Goal: Transaction & Acquisition: Purchase product/service

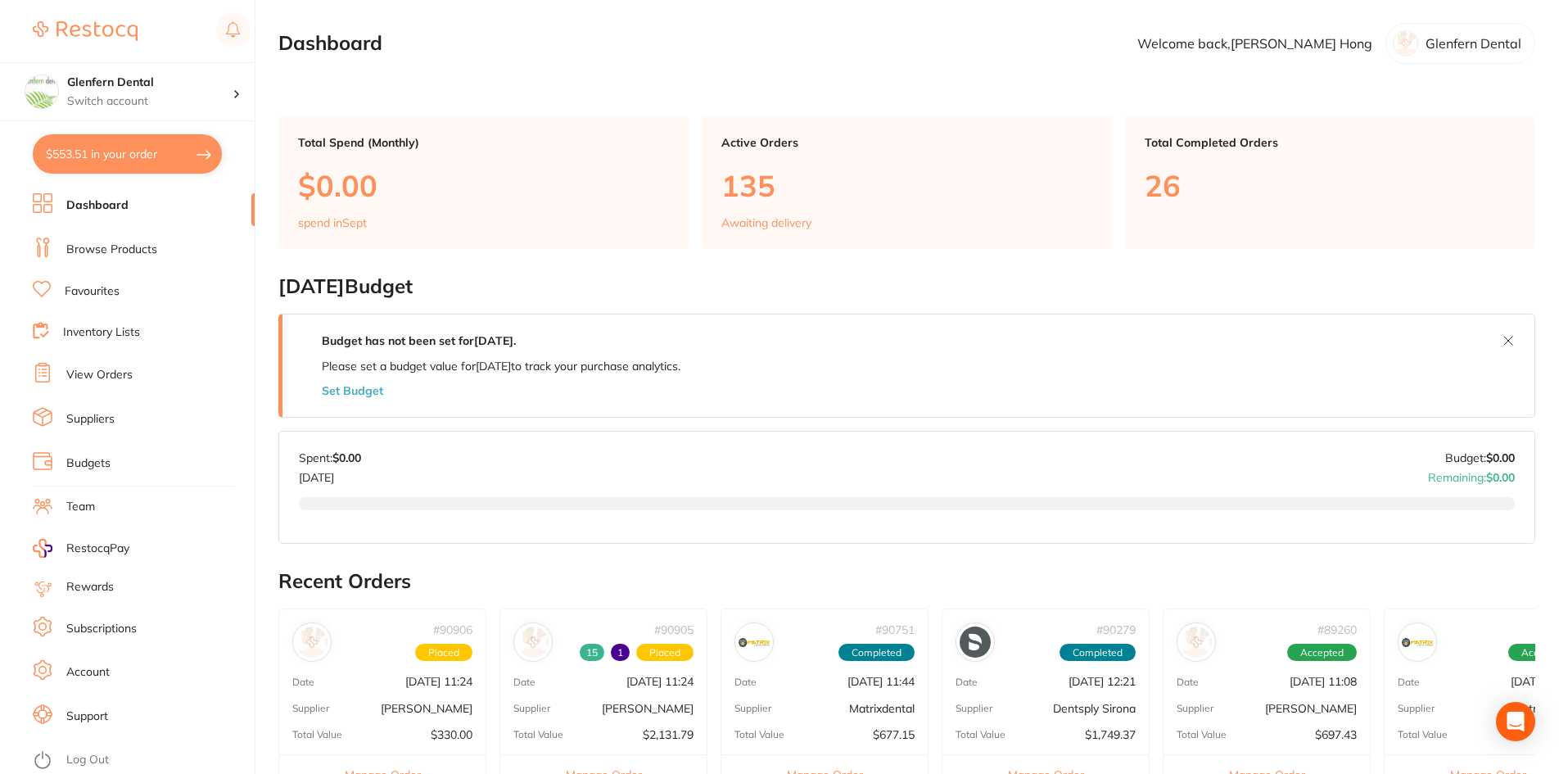
click at [121, 258] on li "Browse Products" at bounding box center [143, 250] width 222 height 24
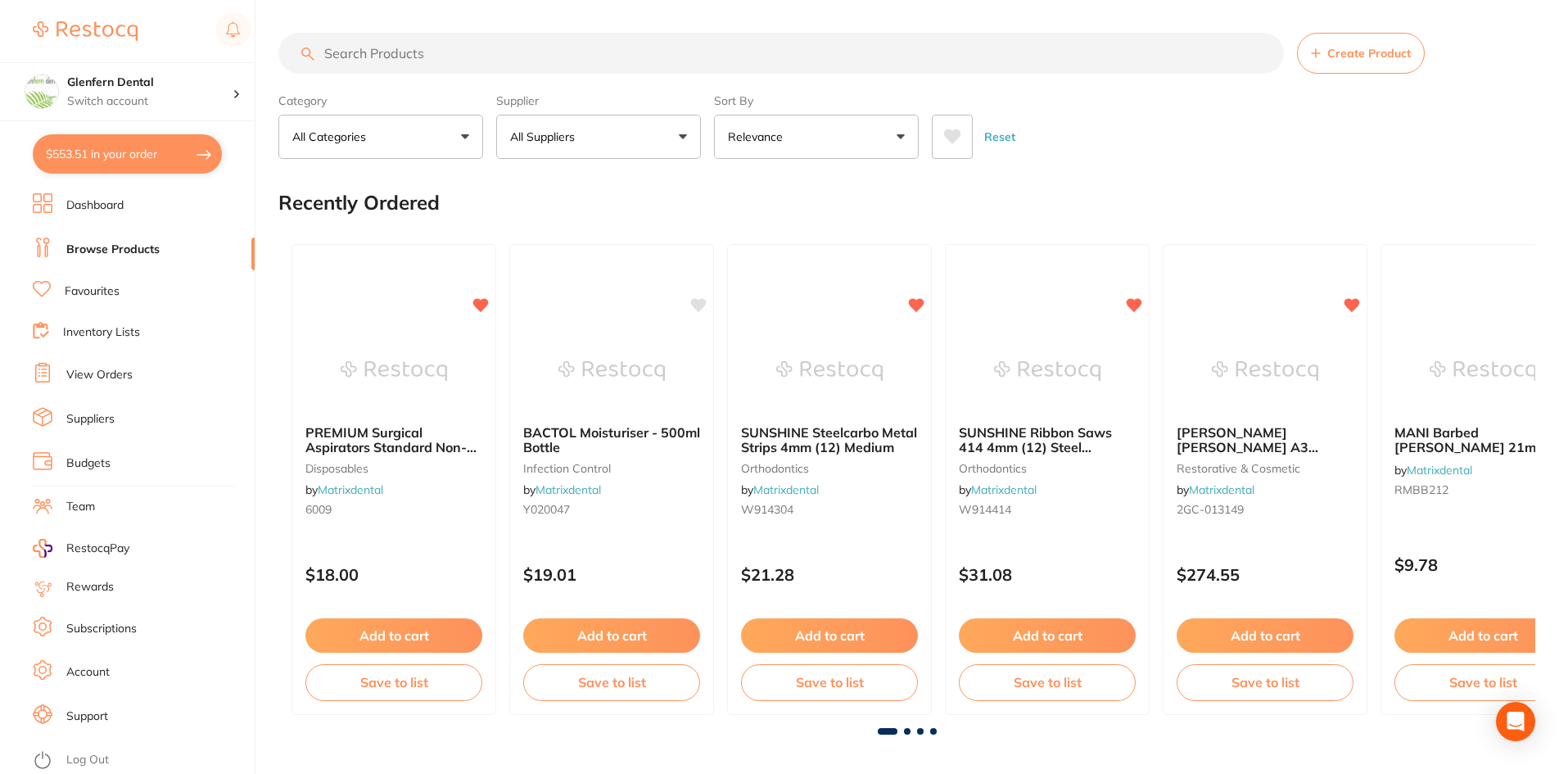
click at [338, 49] on input "search" at bounding box center [781, 52] width 1005 height 41
paste input "PCLT03"
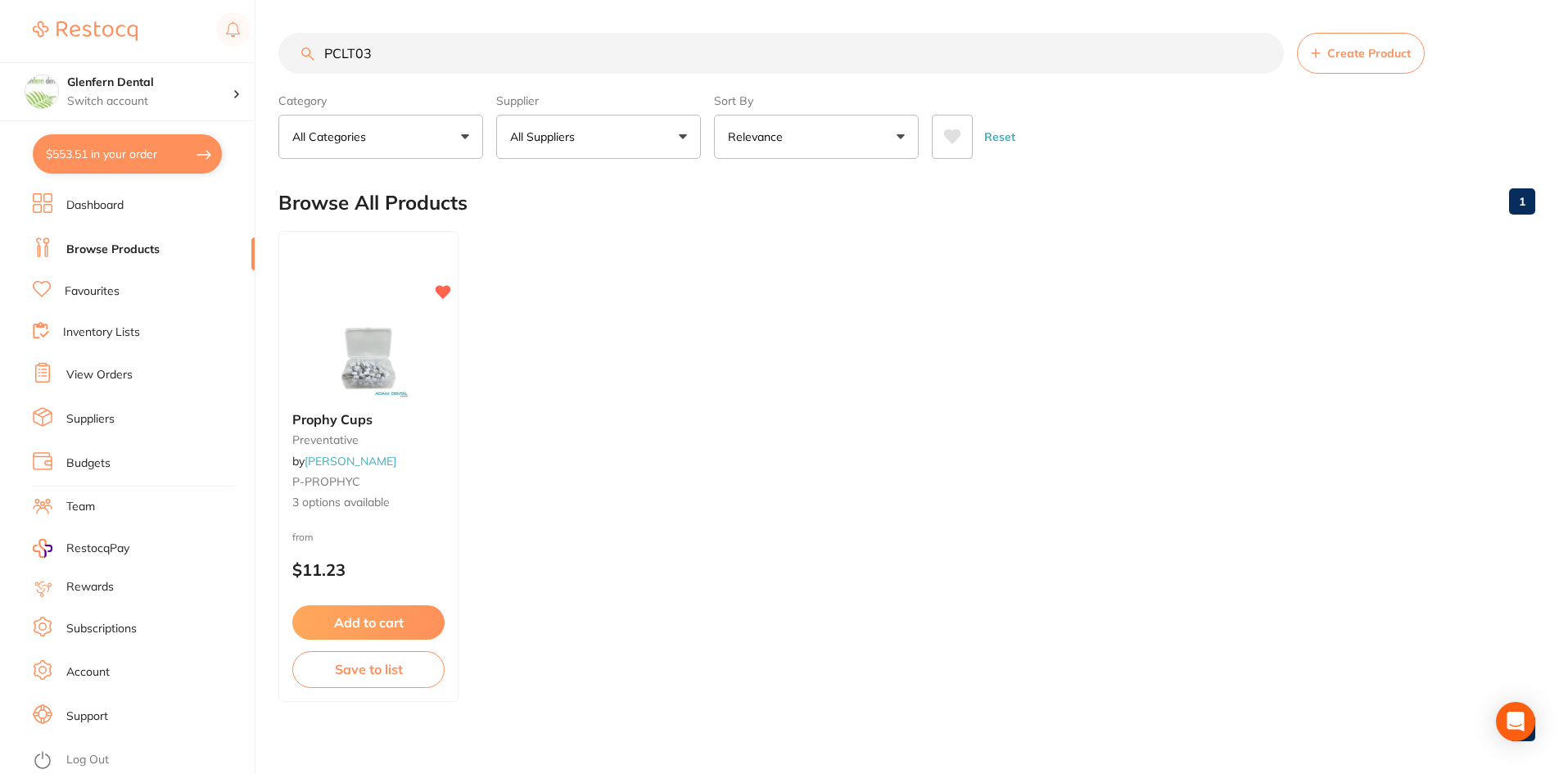
type input "PCLT03"
click at [321, 426] on div "Prophy Cups preventative by [PERSON_NAME] P-PROPHYC 3 options available" at bounding box center [369, 461] width 180 height 126
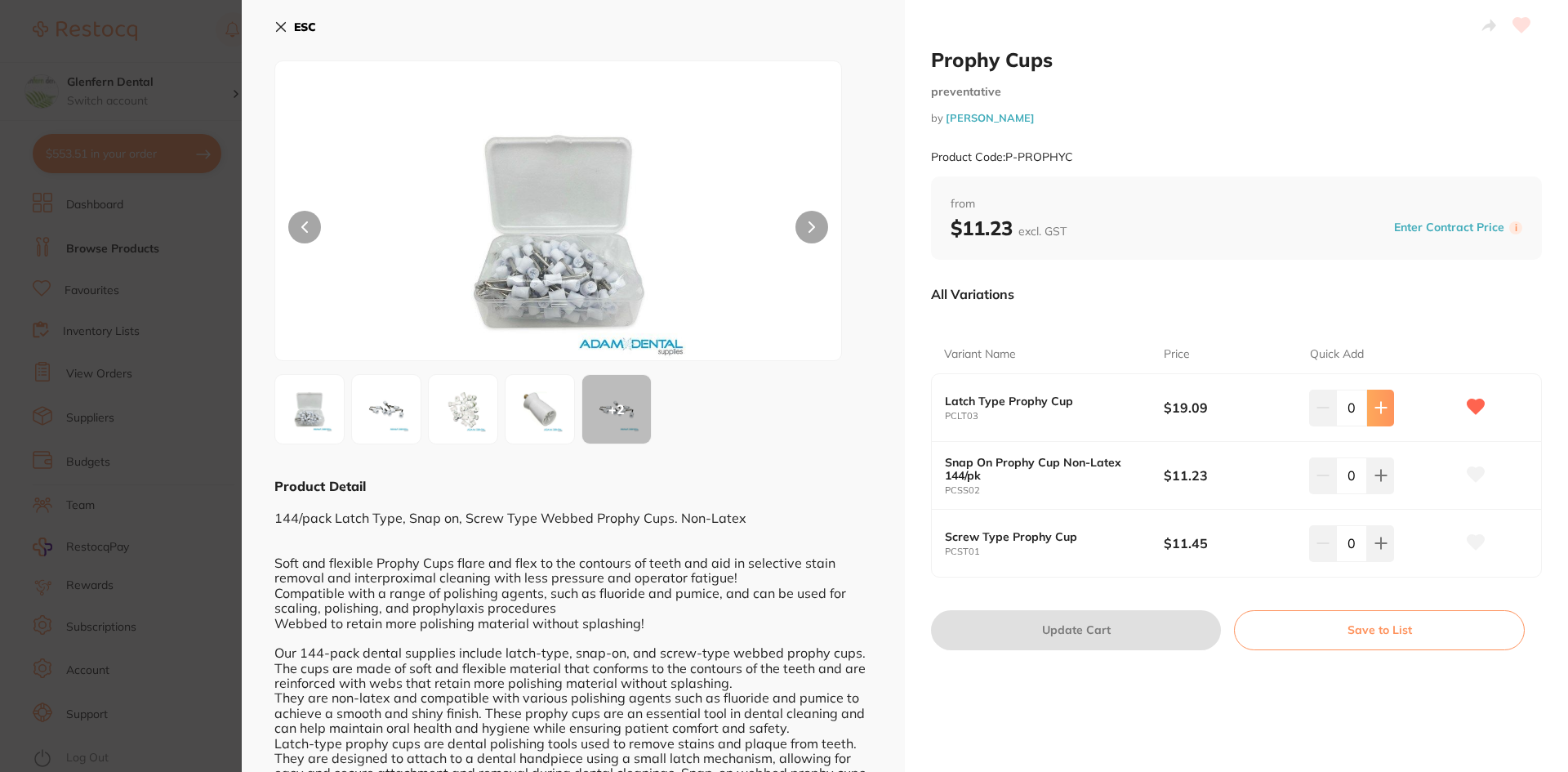
click at [1375, 409] on icon at bounding box center [1380, 407] width 13 height 13
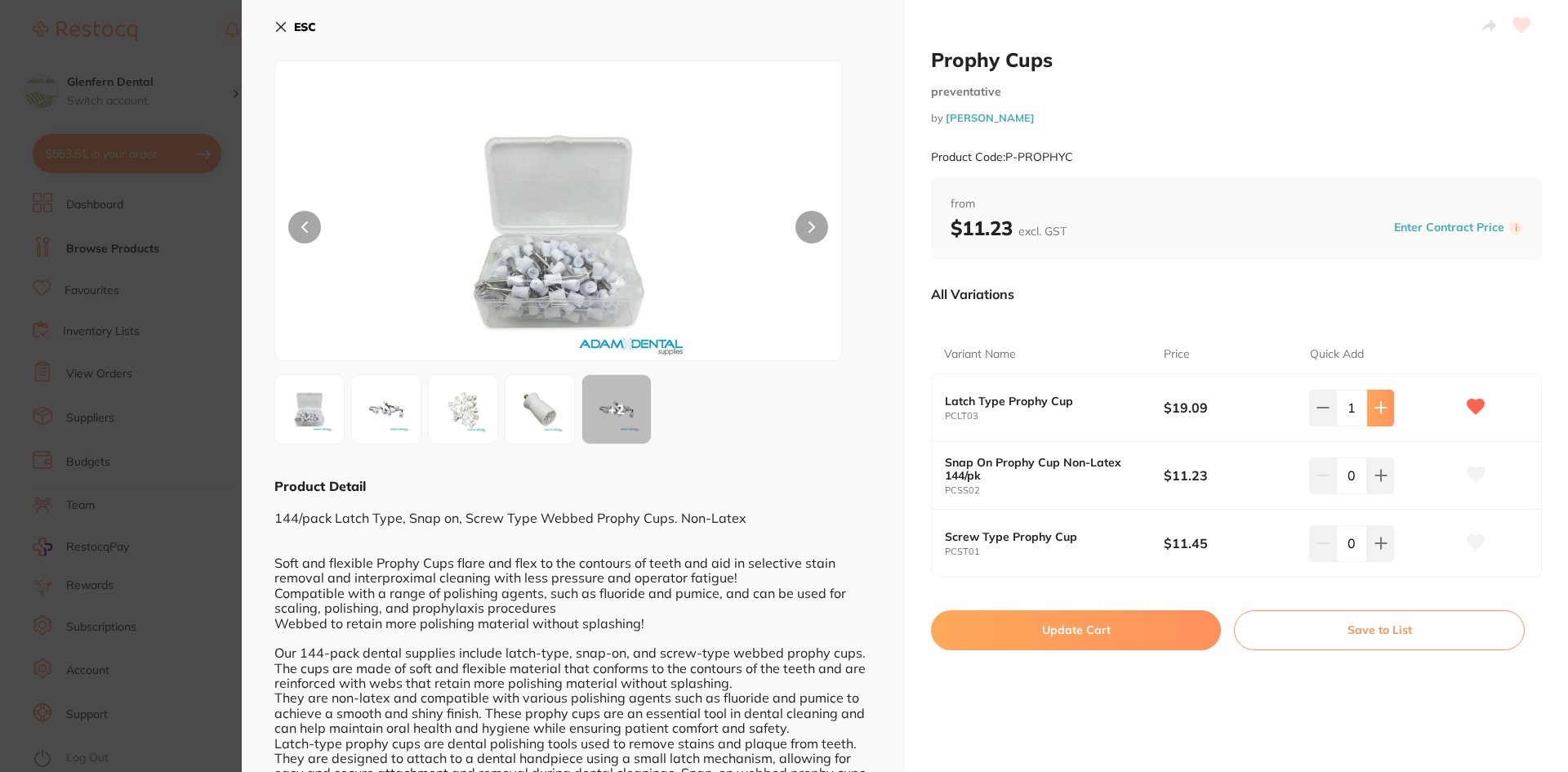
click at [1375, 409] on icon at bounding box center [1380, 408] width 10 height 10
type input "2"
click at [1095, 630] on button "Update Cart" at bounding box center [1075, 629] width 290 height 39
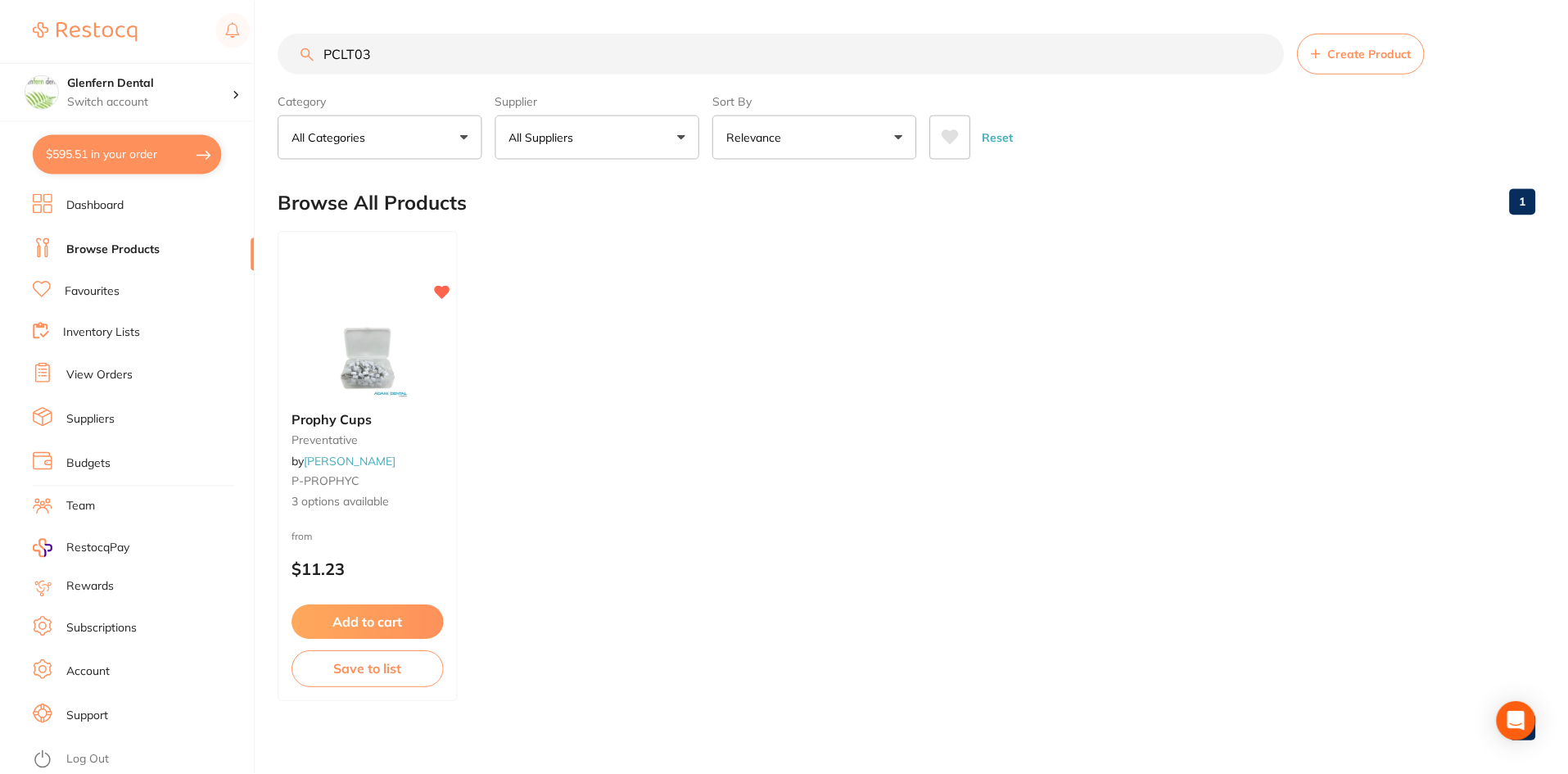
scroll to position [13, 0]
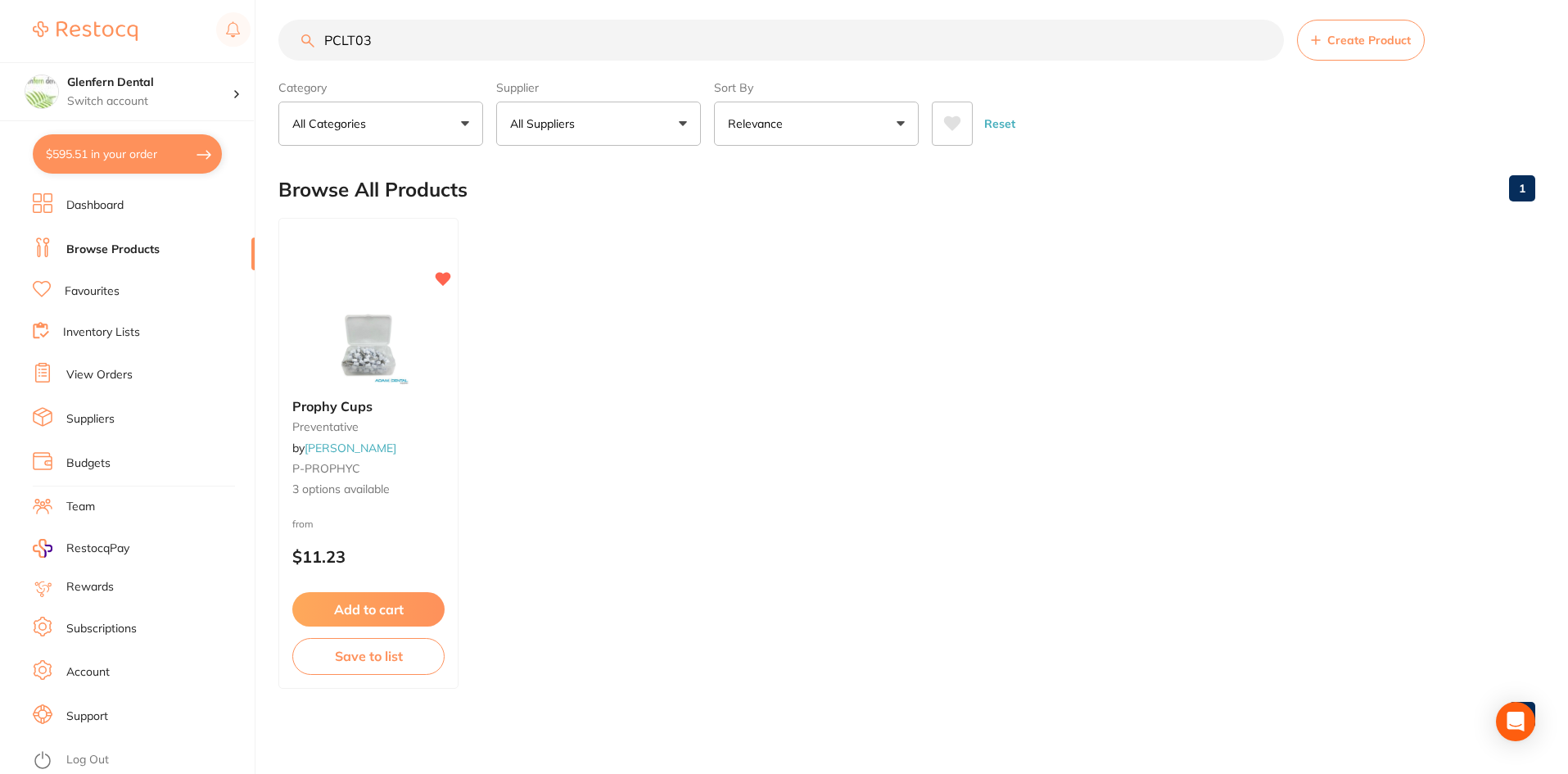
click at [398, 43] on input "PCLT03" at bounding box center [781, 39] width 1005 height 41
type input "P"
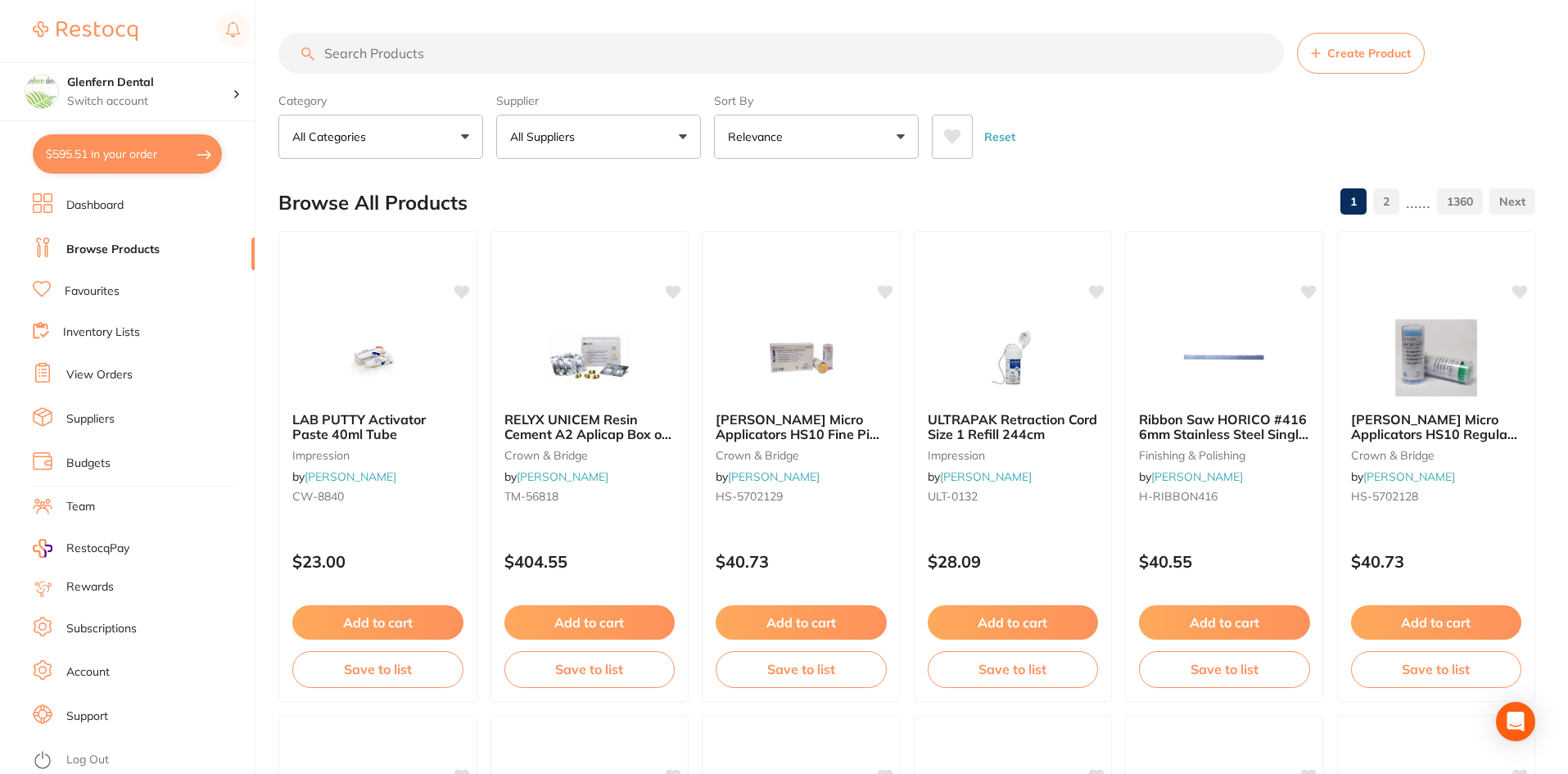
paste input "DTL"
type input "DTL"
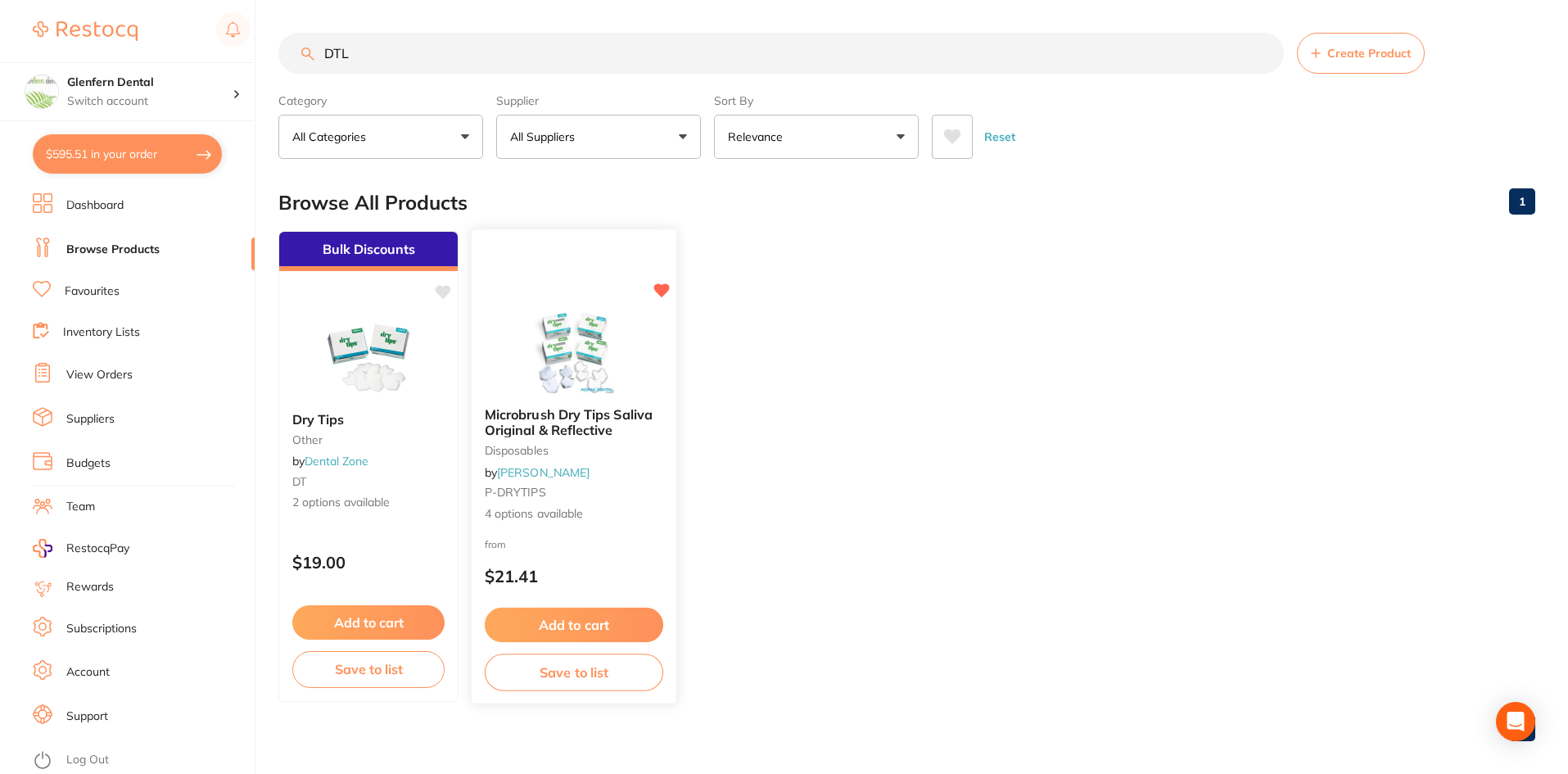
click at [548, 423] on span "Microbrush Dry Tips Saliva Original & Reflective" at bounding box center [569, 422] width 168 height 32
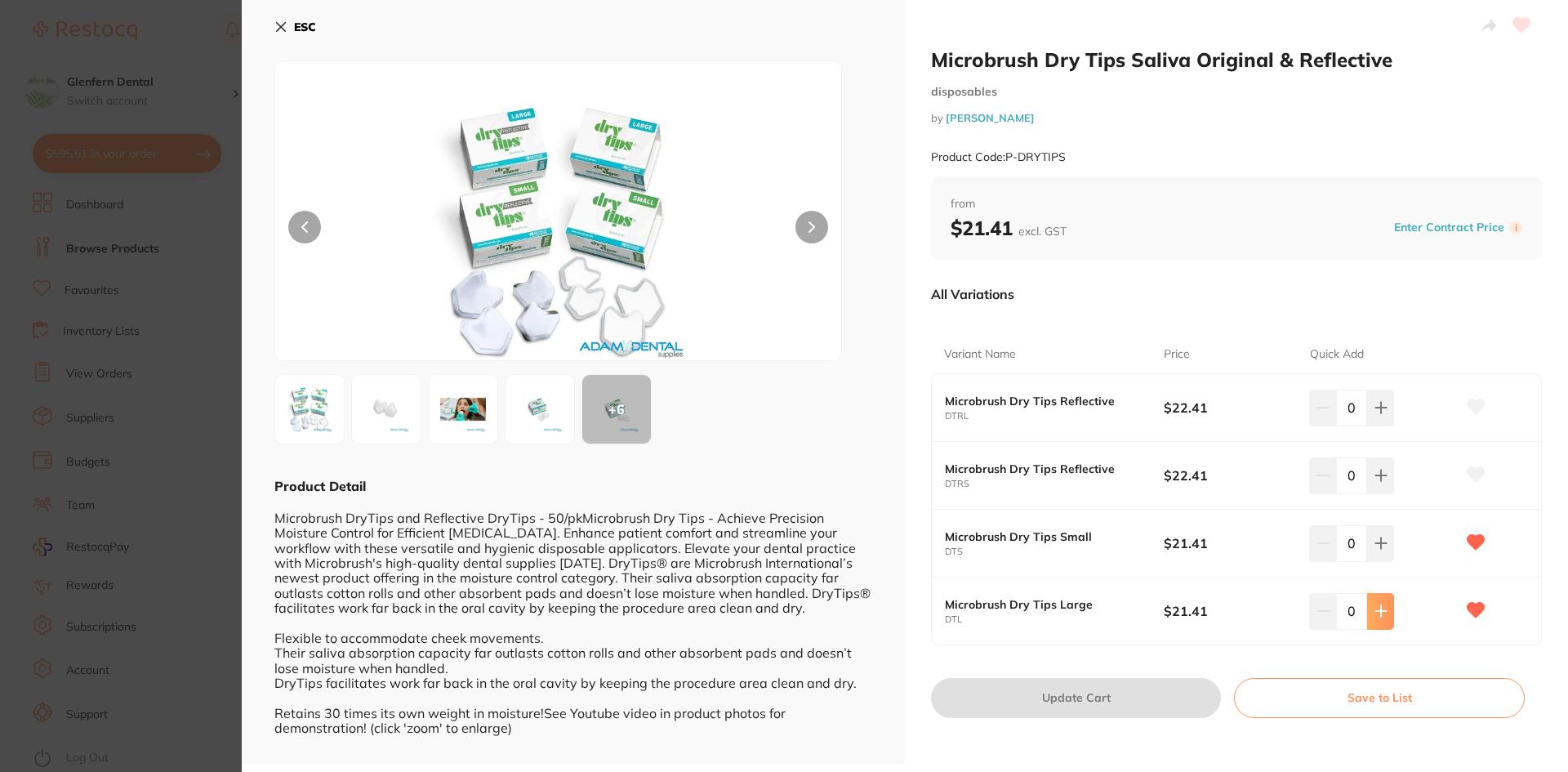
click at [1382, 616] on icon at bounding box center [1380, 611] width 13 height 13
type input "3"
click at [1100, 700] on button "Update Cart" at bounding box center [1075, 697] width 290 height 39
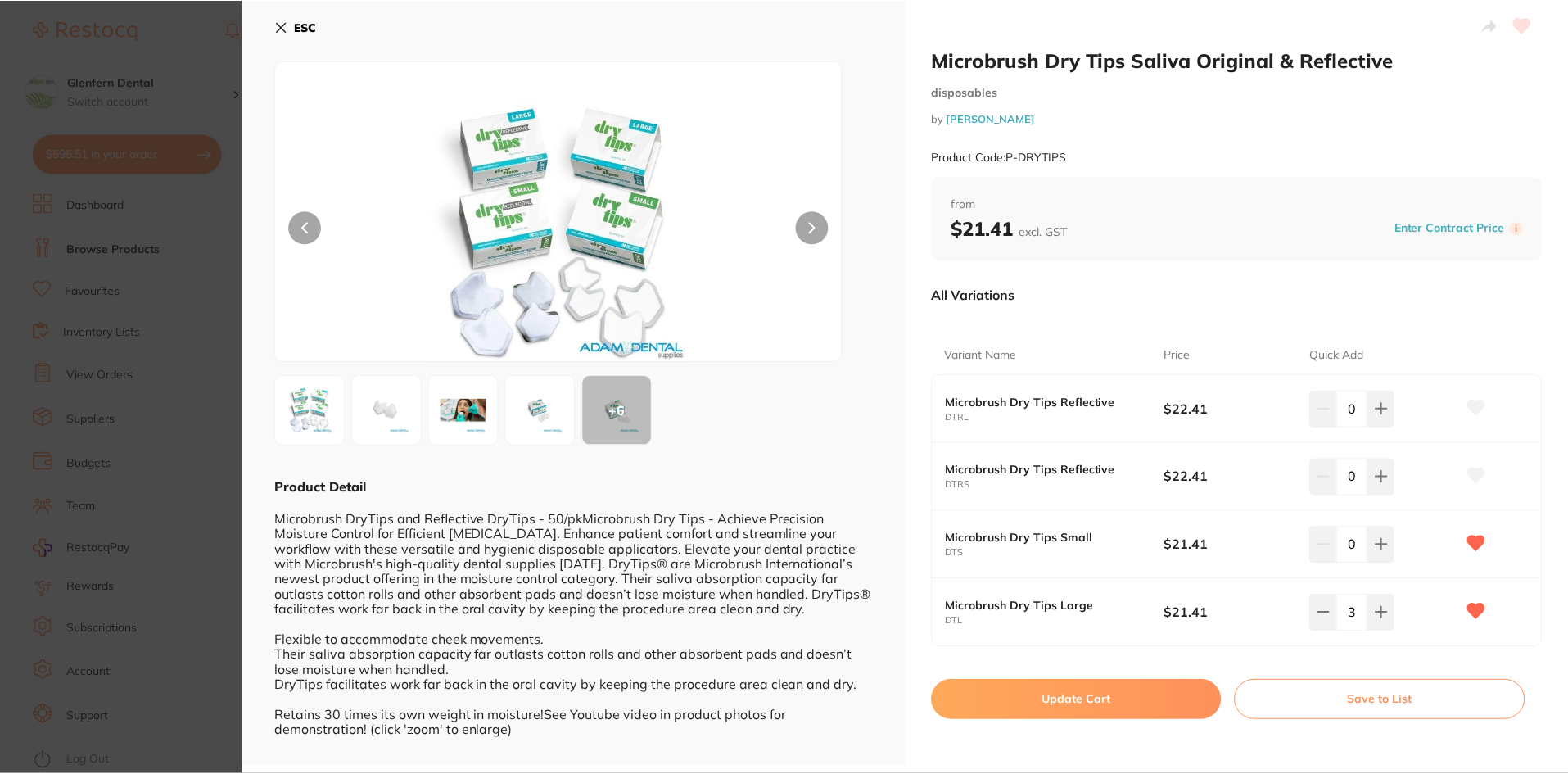
scroll to position [13, 0]
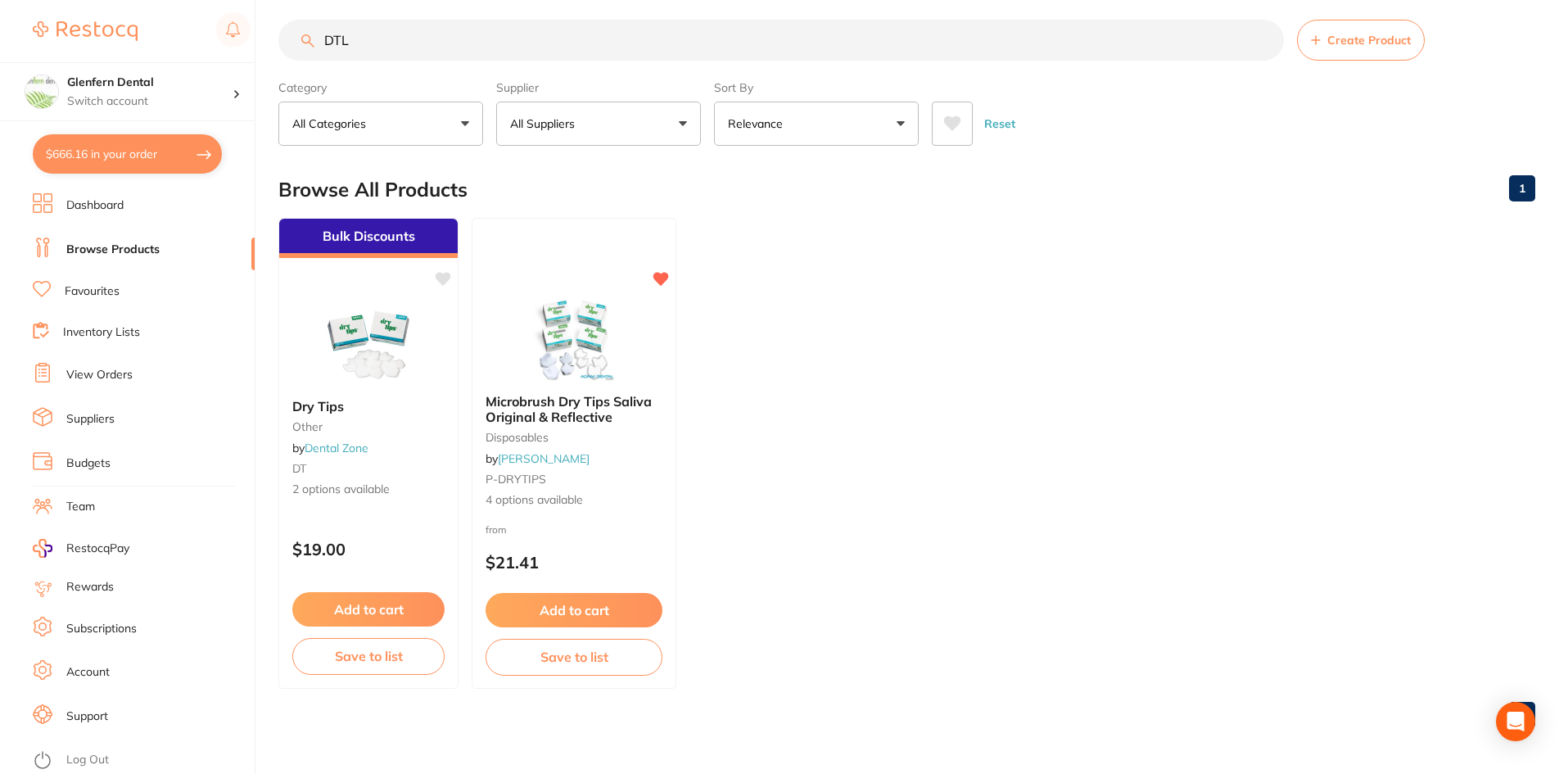
click at [371, 31] on input "DTL" at bounding box center [781, 39] width 1005 height 41
type input "D"
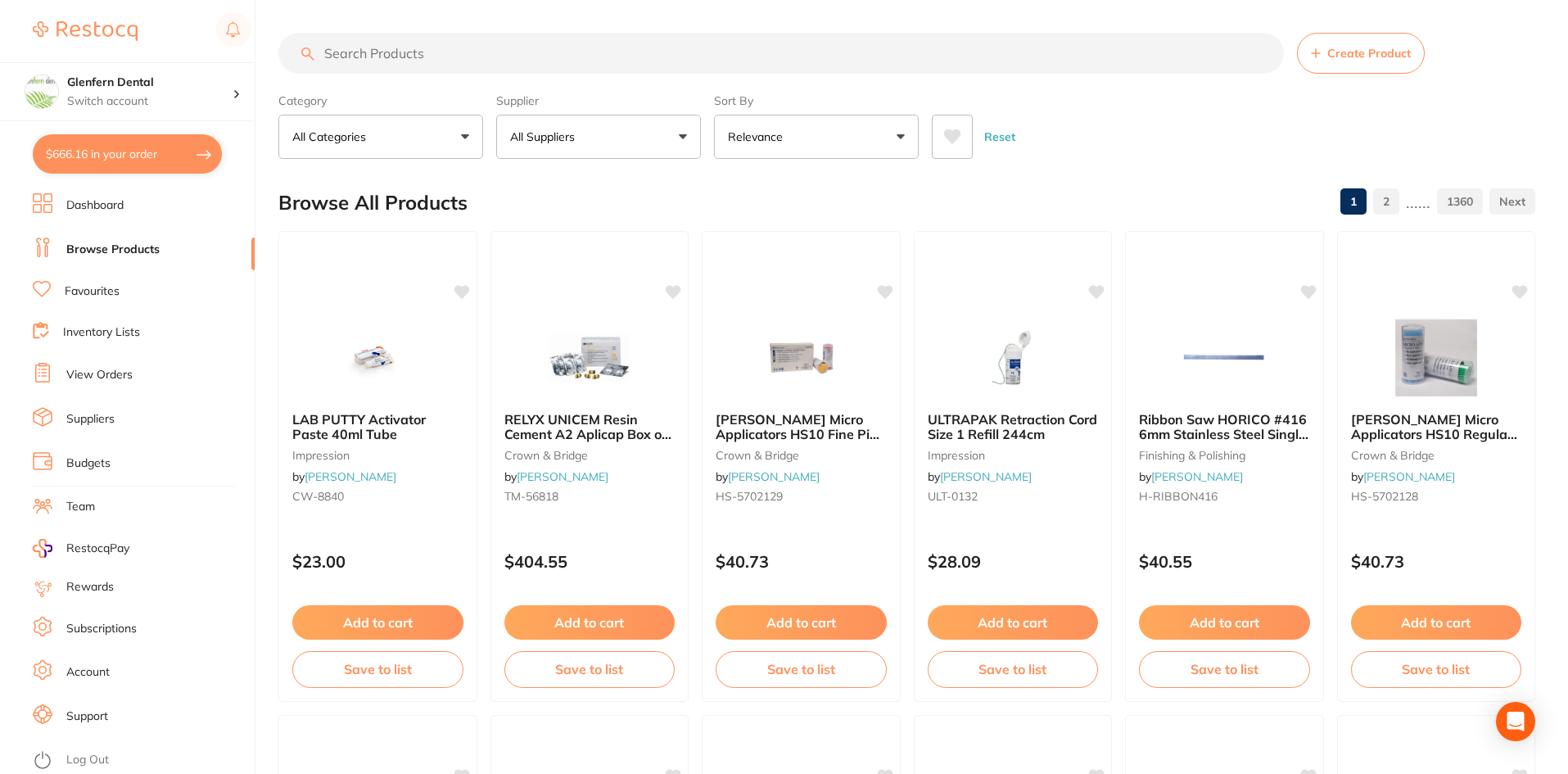
click at [131, 149] on button "$666.16 in your order" at bounding box center [127, 154] width 190 height 39
checkbox input "true"
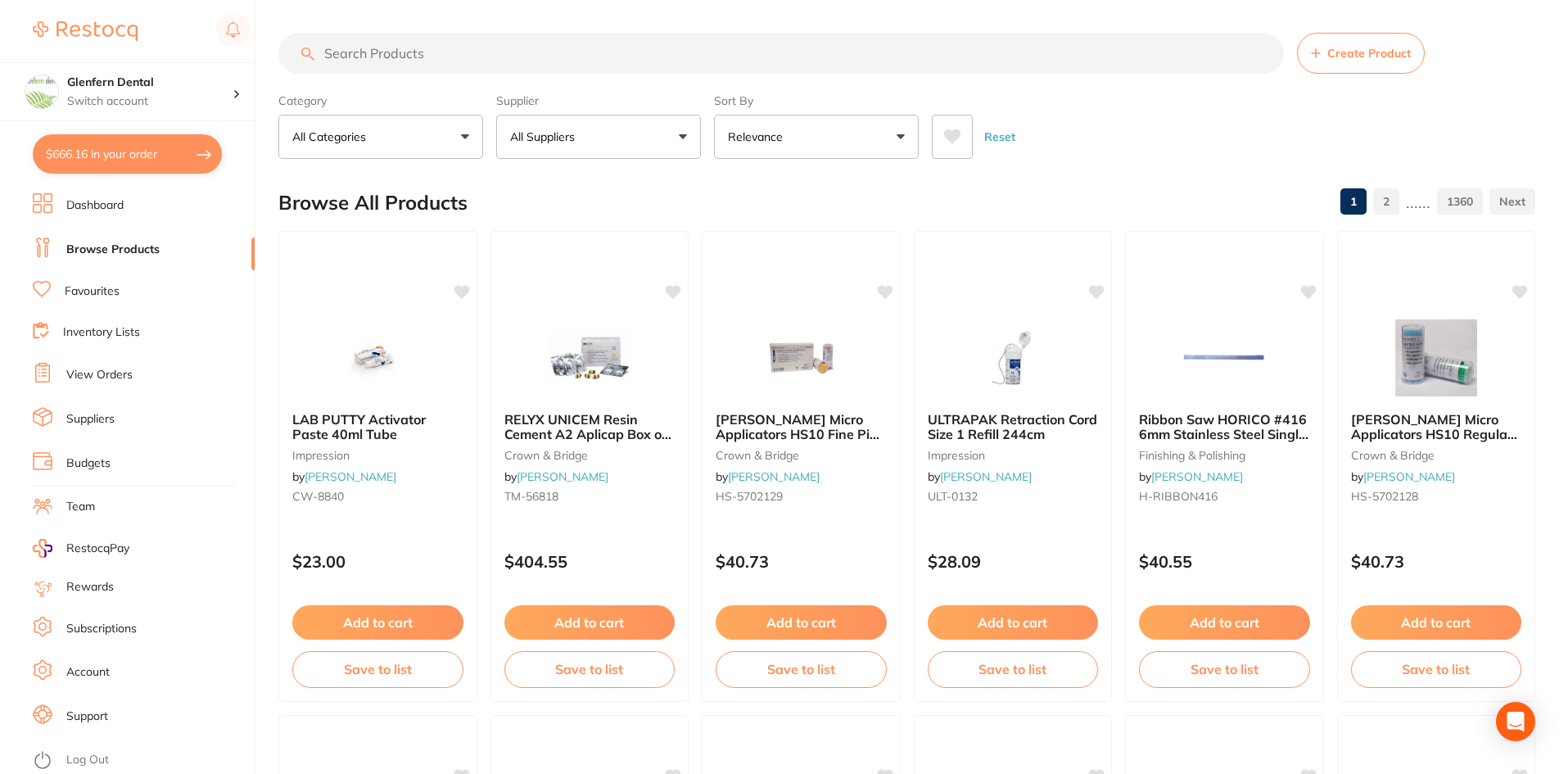
checkbox input "true"
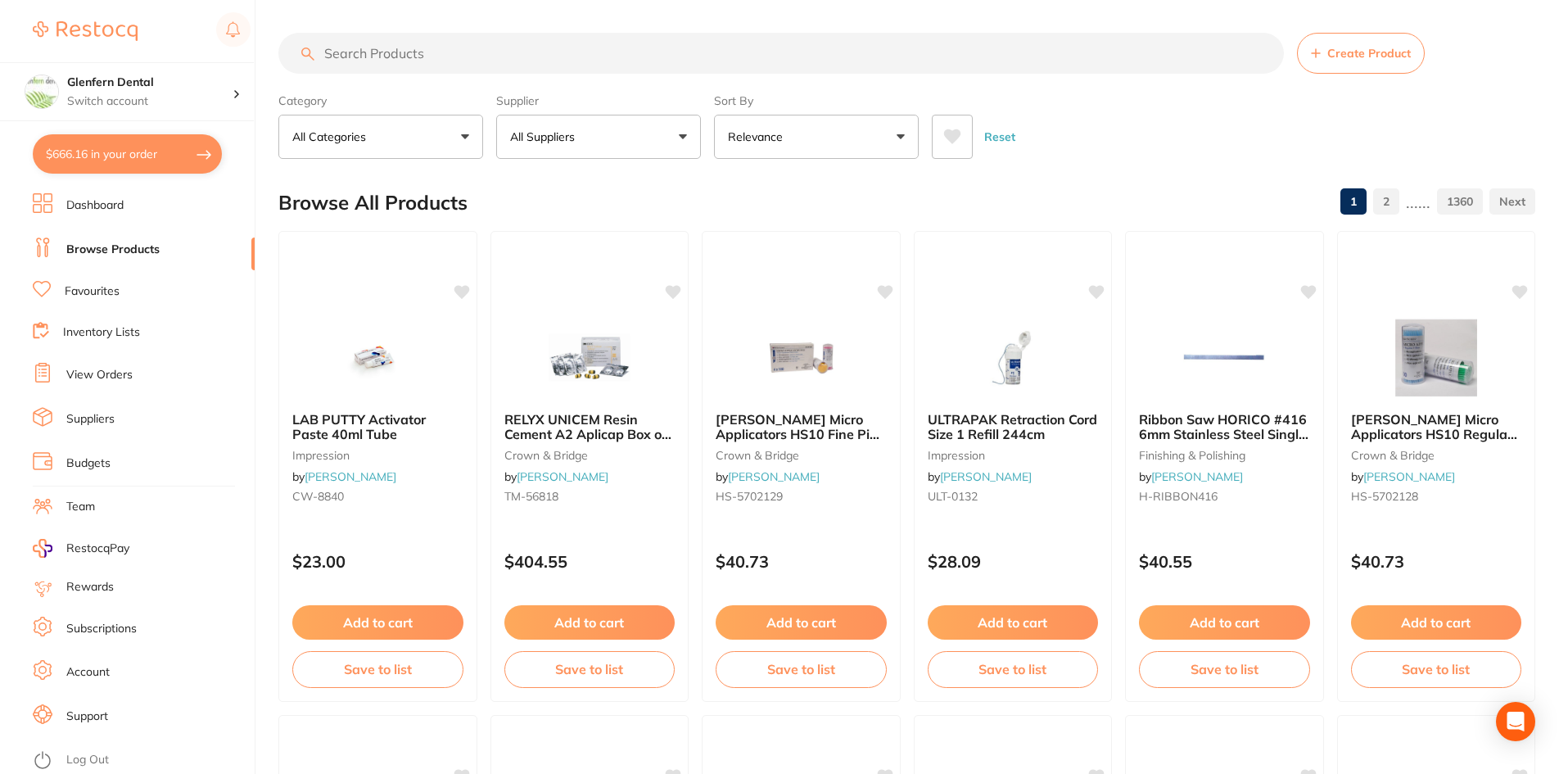
checkbox input "true"
